Goal: Transaction & Acquisition: Obtain resource

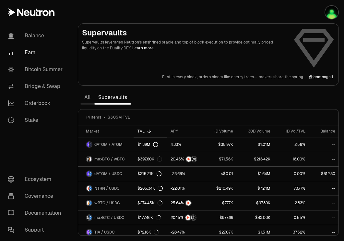
click at [31, 56] on link "Earn" at bounding box center [36, 52] width 67 height 17
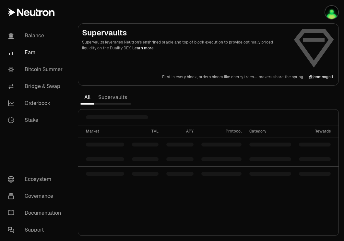
click at [121, 98] on link "Supervaults" at bounding box center [112, 97] width 37 height 13
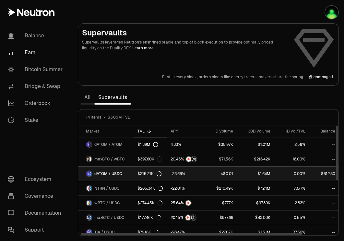
click at [116, 173] on span "dATOM / USDC" at bounding box center [108, 173] width 28 height 5
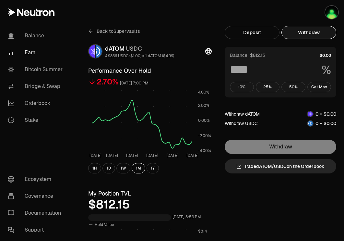
click at [311, 34] on button "Withdraw" at bounding box center [309, 32] width 55 height 13
click at [316, 88] on button "Get Max" at bounding box center [320, 87] width 24 height 10
type input "***"
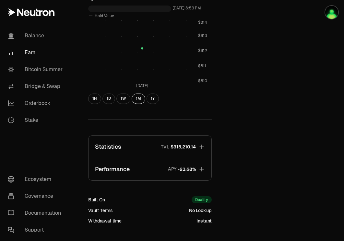
scroll to position [207, 0]
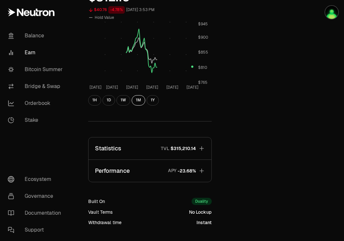
click at [196, 140] on button "Statistics TVL $315,210.14" at bounding box center [150, 148] width 123 height 22
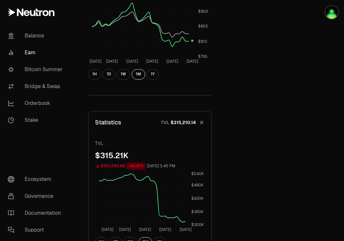
scroll to position [117, 0]
